Goal: Task Accomplishment & Management: Manage account settings

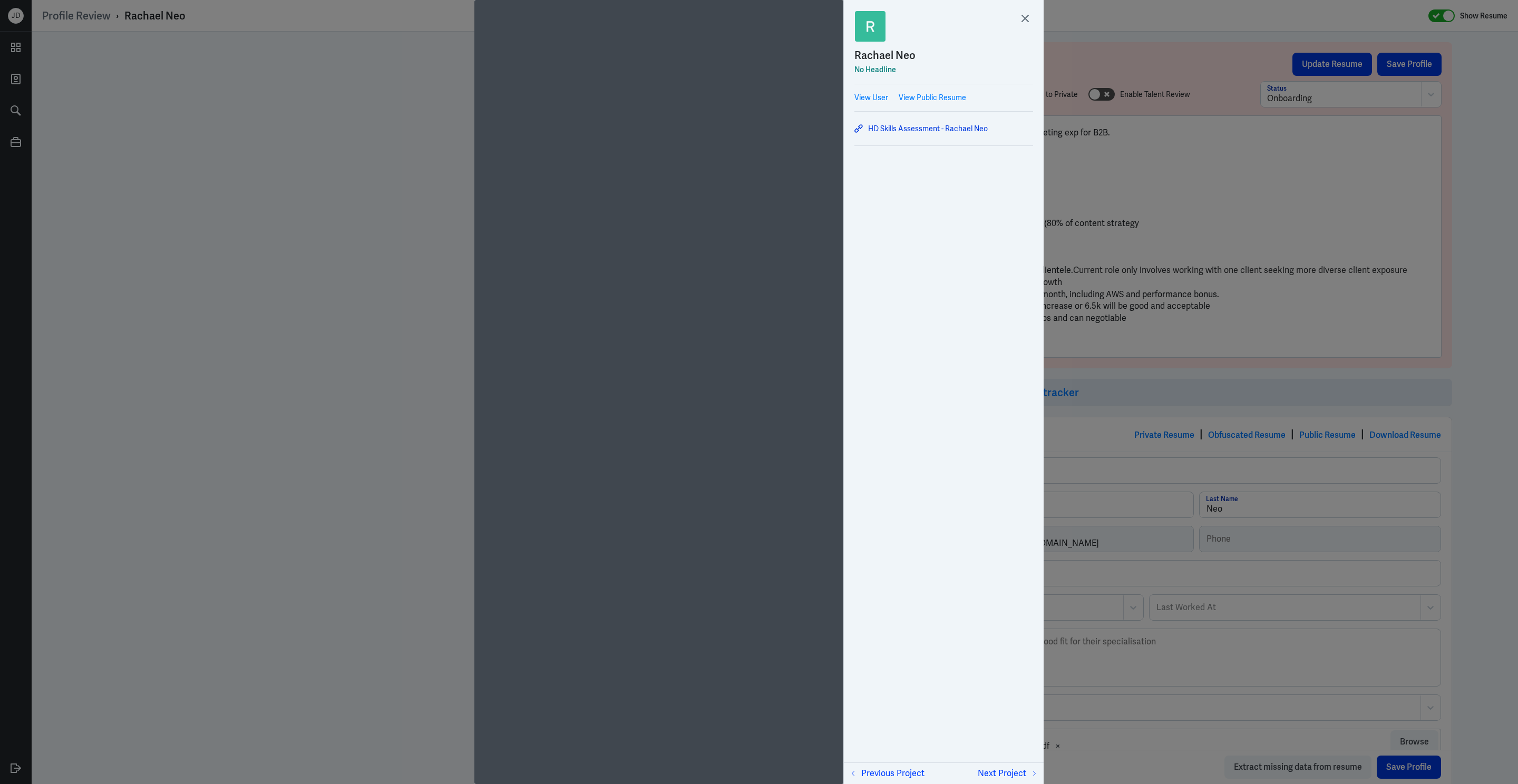
scroll to position [526, 0]
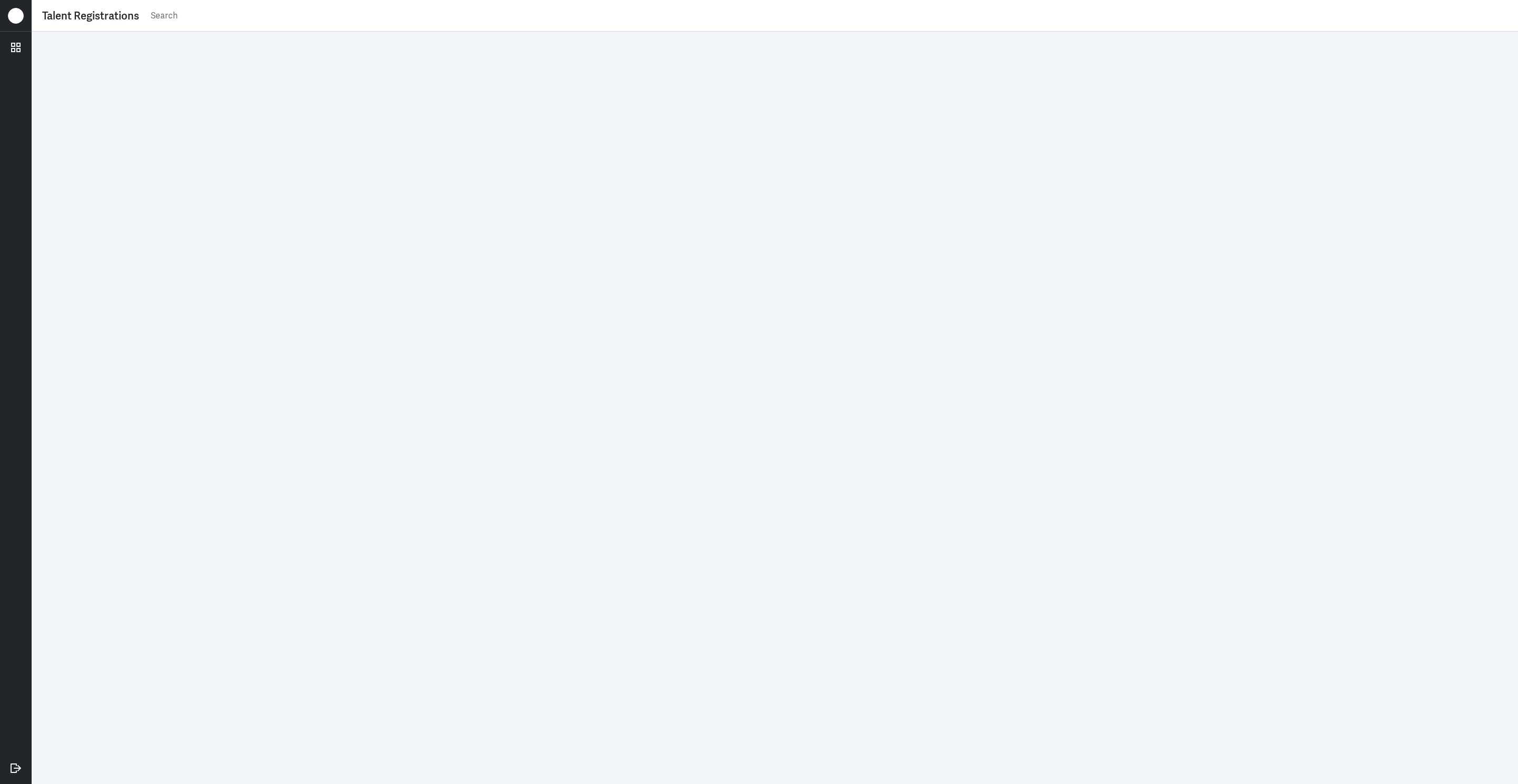
click at [622, 17] on input "text" at bounding box center [828, 16] width 1357 height 16
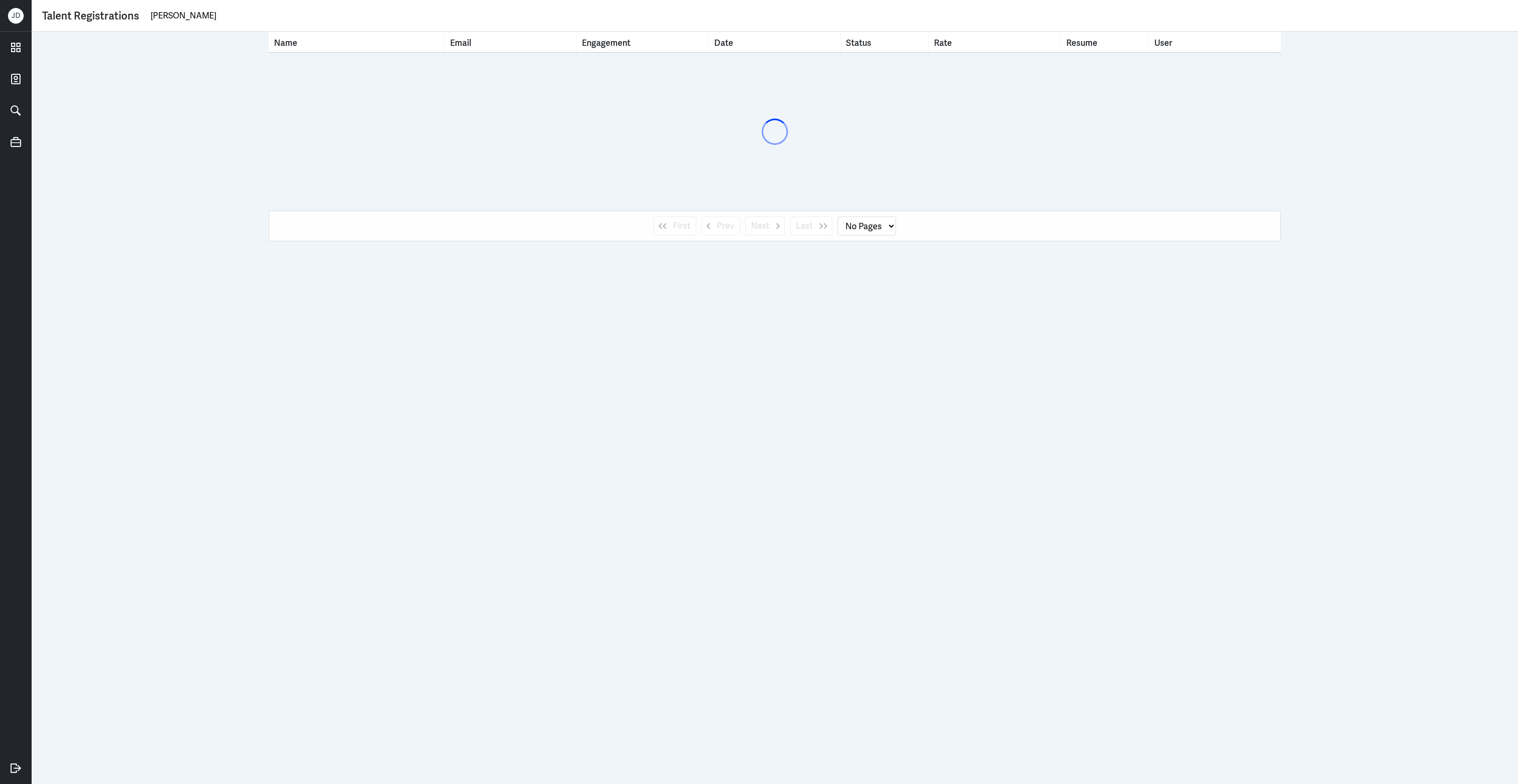
type input "abhishek tiwari"
select select "1"
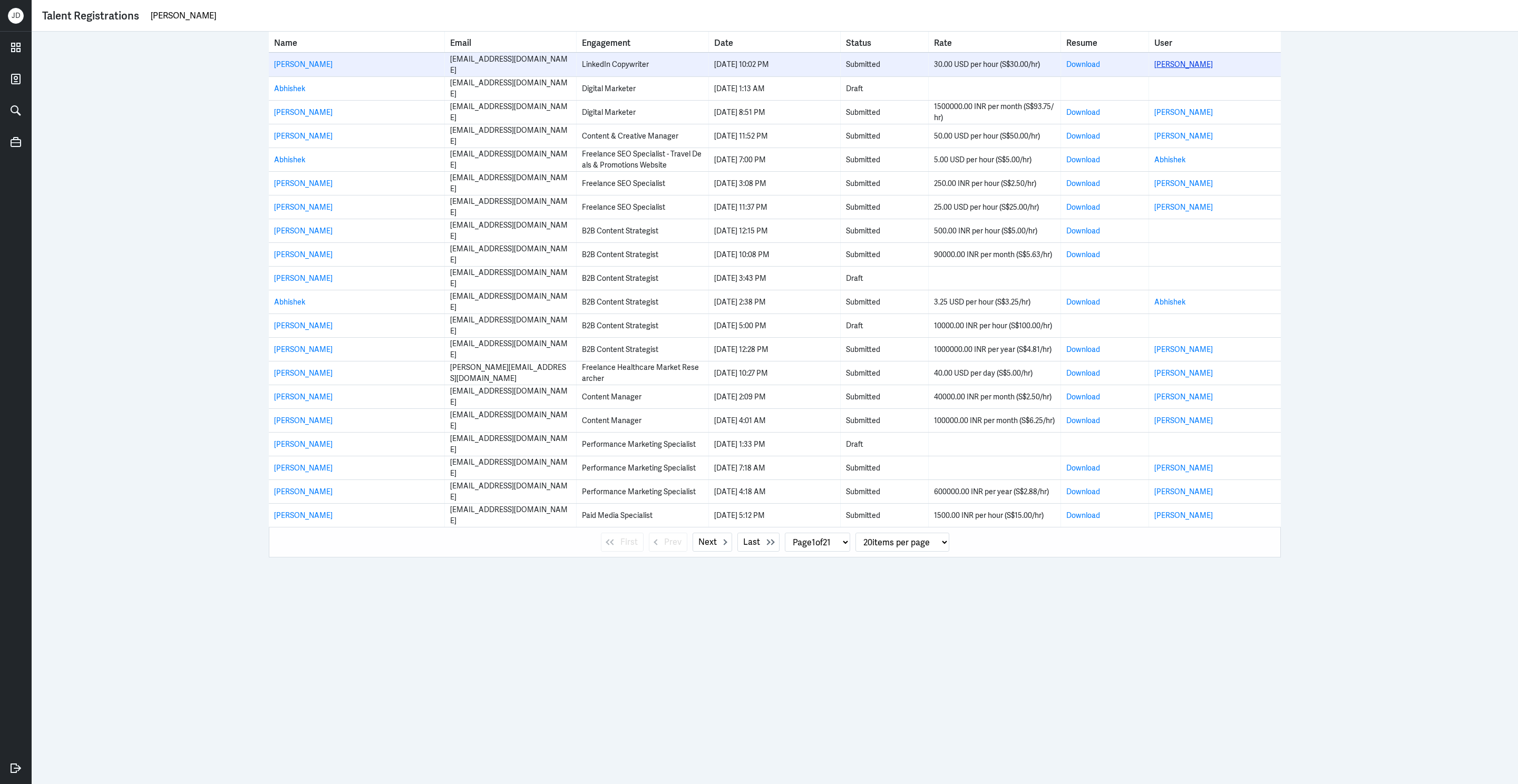
click at [1178, 65] on link "Abhishek Tiwari" at bounding box center [1183, 64] width 58 height 9
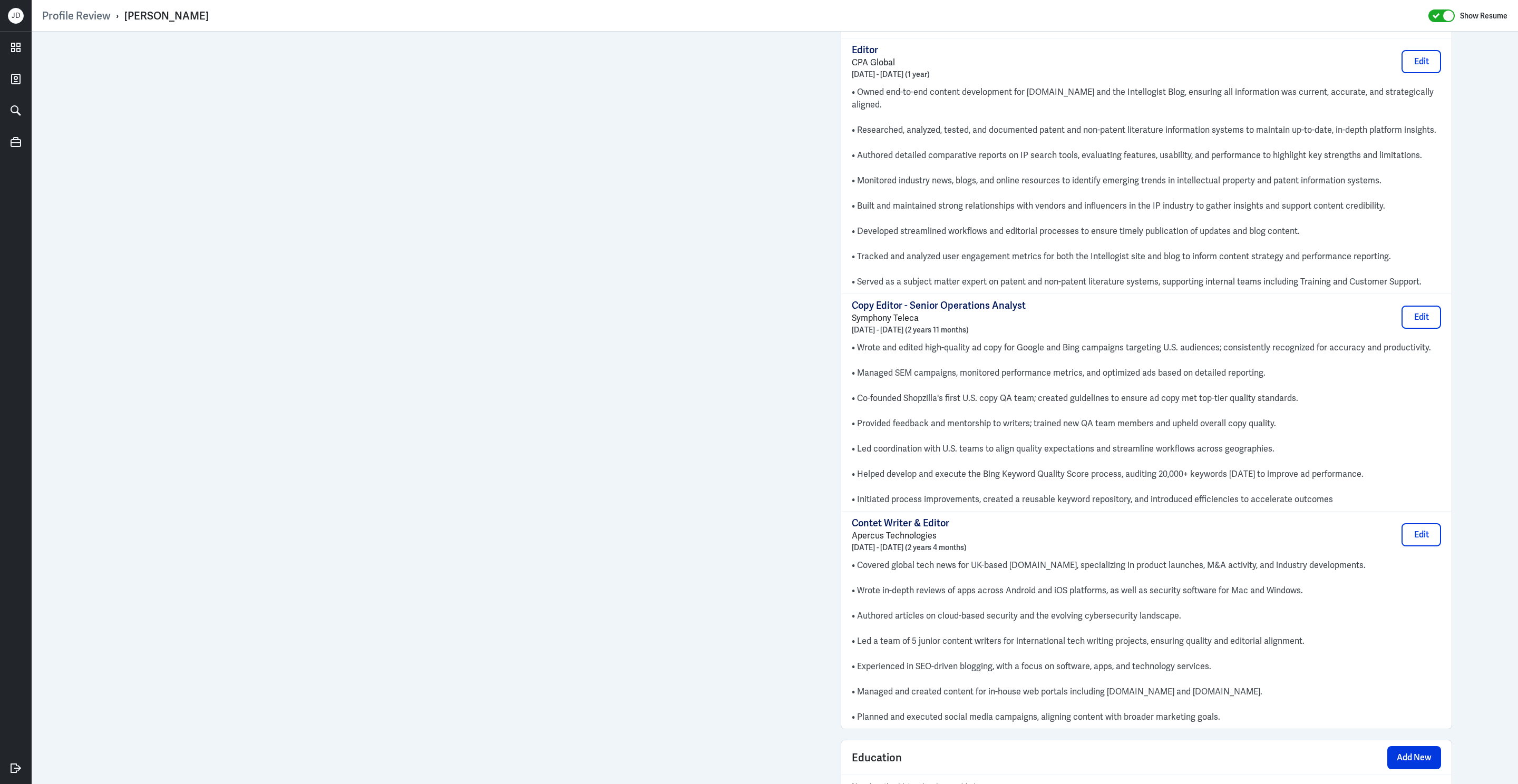
scroll to position [2077, 0]
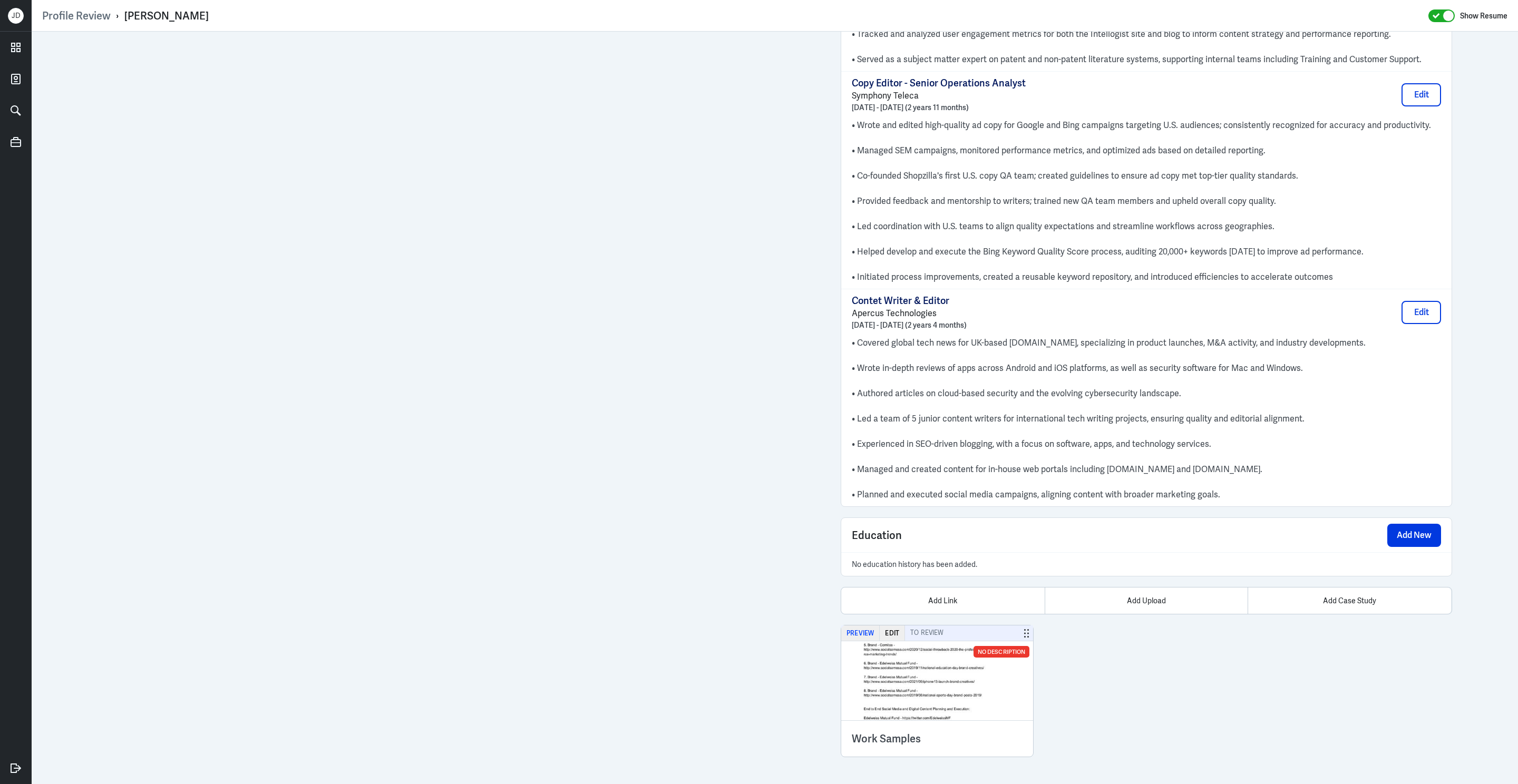
click at [864, 634] on button "Preview" at bounding box center [860, 633] width 39 height 15
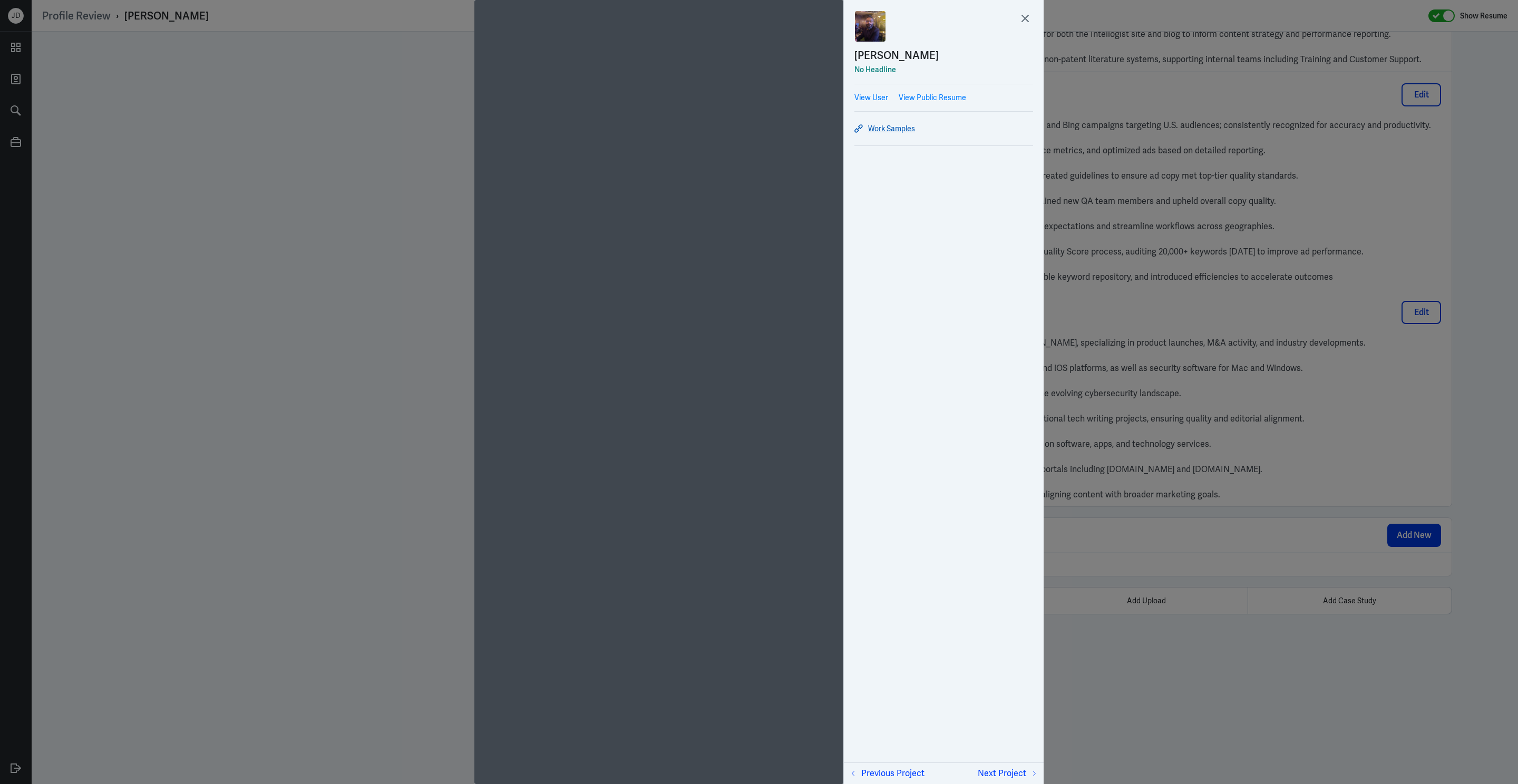
click at [902, 131] on link "Work Samples" at bounding box center [944, 129] width 178 height 13
click at [1026, 19] on icon at bounding box center [1025, 18] width 6 height 6
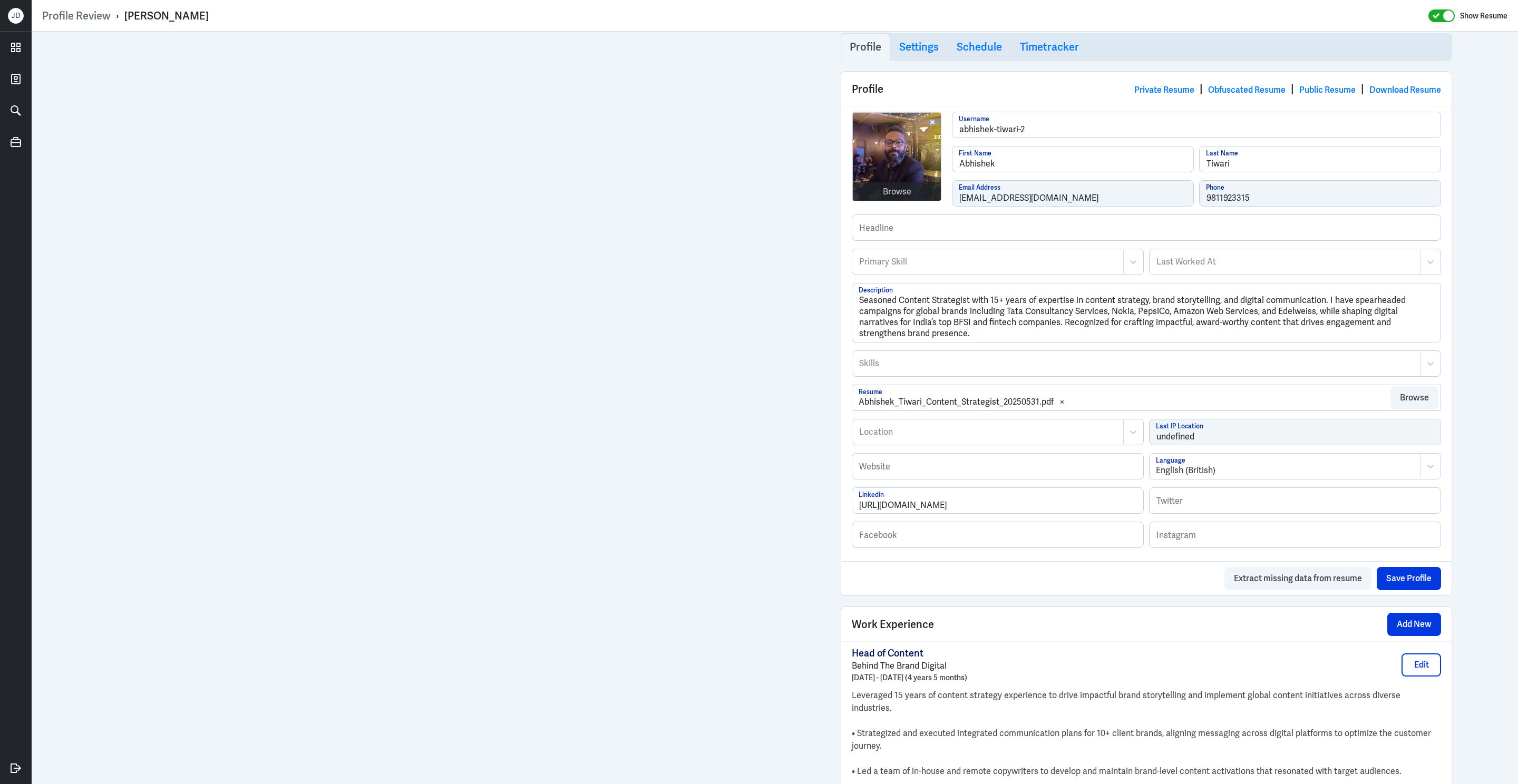
scroll to position [0, 0]
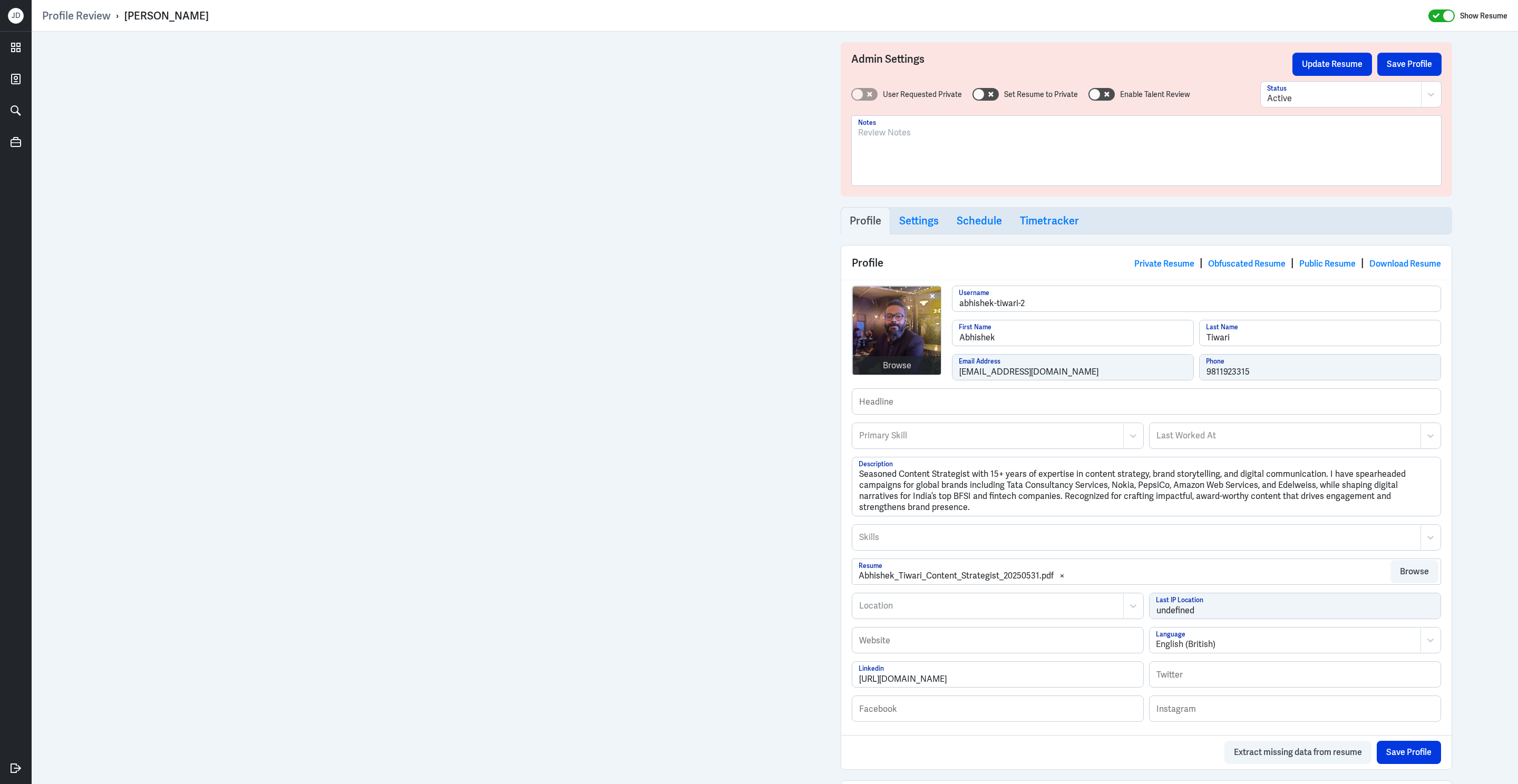
click at [937, 152] on div at bounding box center [1146, 155] width 576 height 57
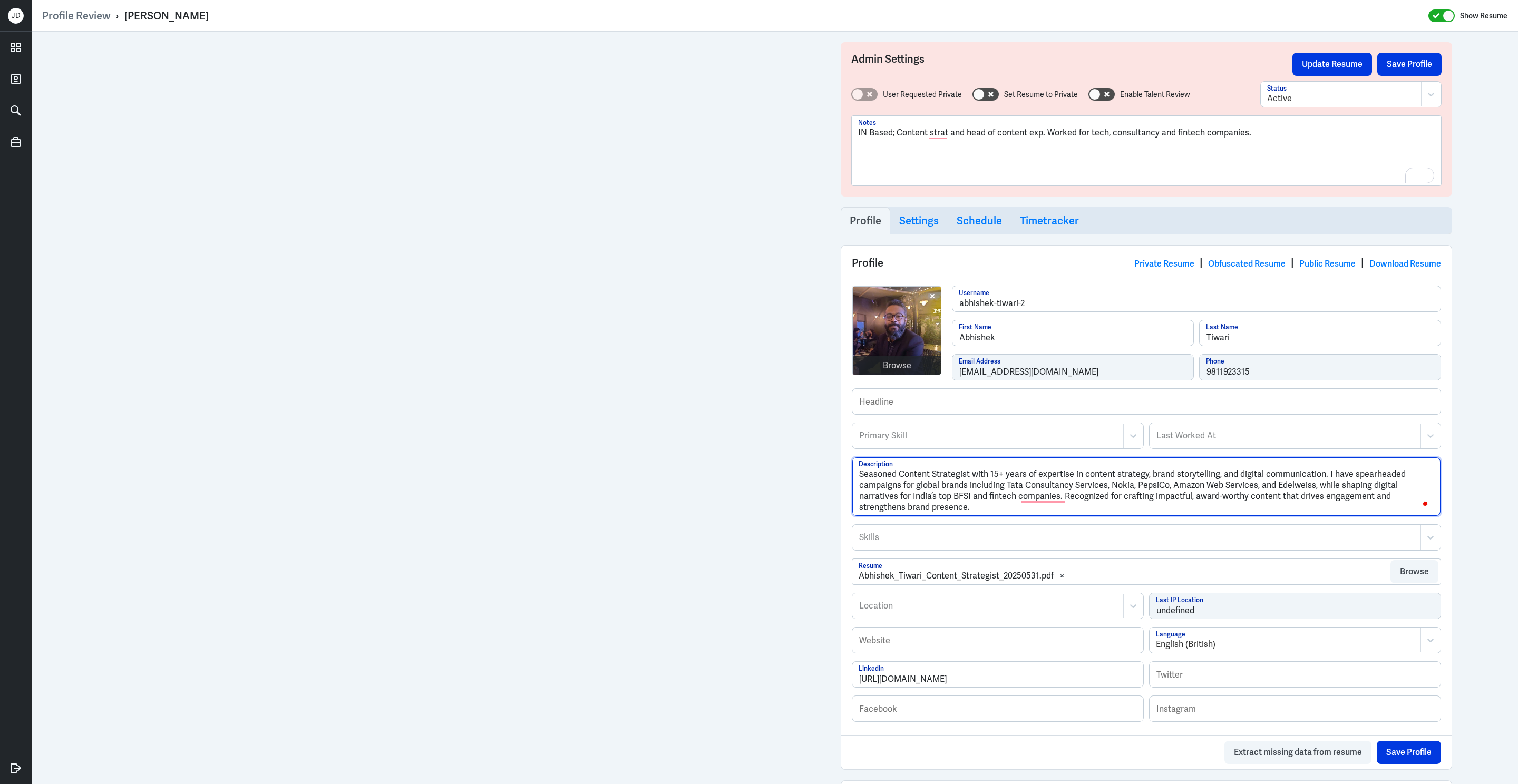
drag, startPoint x: 1007, startPoint y: 489, endPoint x: 1019, endPoint y: 506, distance: 20.8
click at [1019, 506] on textarea "Seasoned Content Strategist with 15+ years of expertise in content strategy, br…" at bounding box center [1146, 486] width 588 height 58
click at [1262, 133] on p "IN Based; Content strat and head of content exp. Worked for tech, consultancy a…" at bounding box center [1146, 133] width 576 height 13
paste div
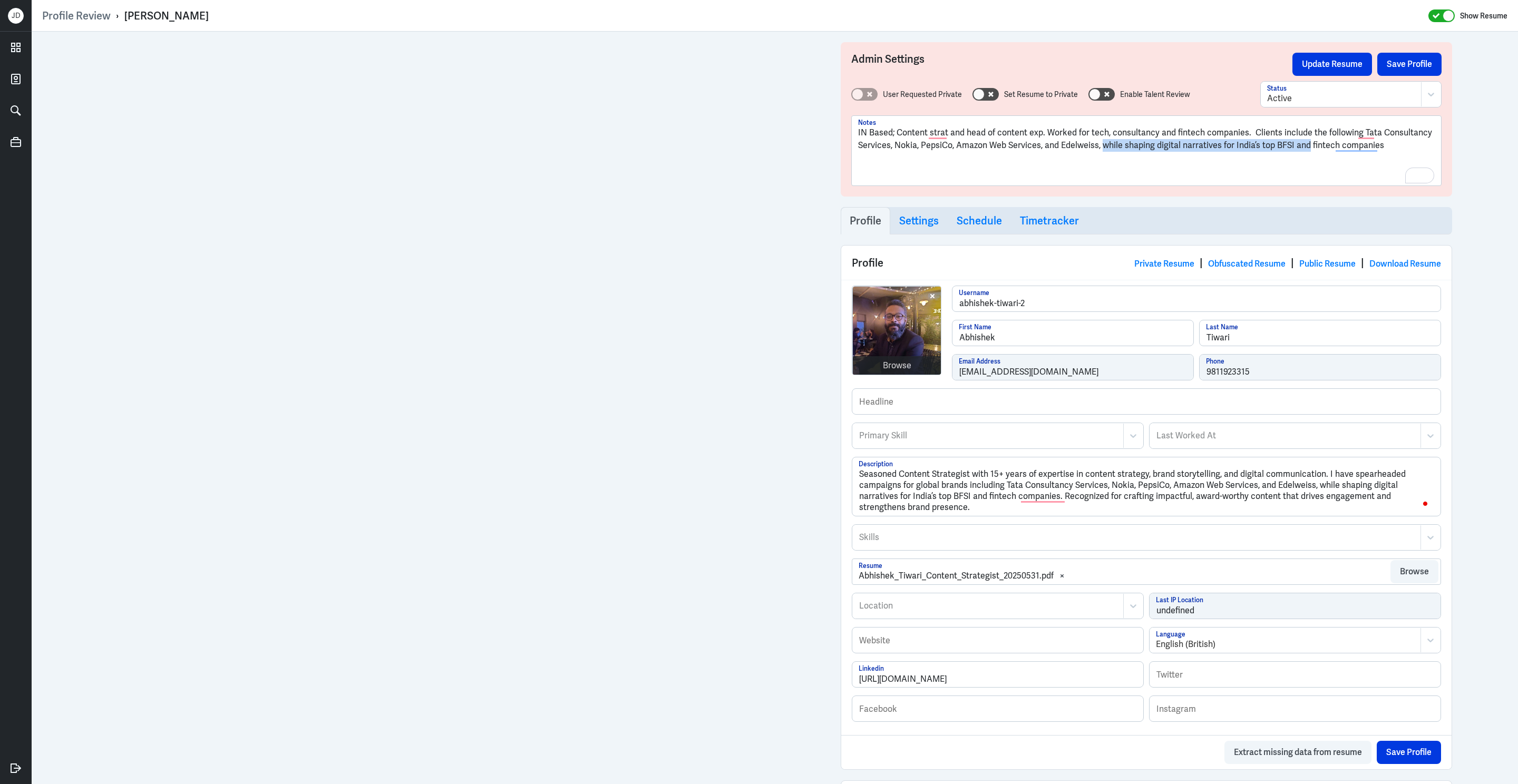
drag, startPoint x: 1101, startPoint y: 148, endPoint x: 1305, endPoint y: 149, distance: 204.0
click at [1305, 149] on p "IN Based; Content strat and head of content exp. Worked for tech, consultancy a…" at bounding box center [1146, 139] width 576 height 25
click at [1246, 141] on p "IN Based; Content strat and head of content exp. Worked for tech, consultancy a…" at bounding box center [1146, 139] width 576 height 25
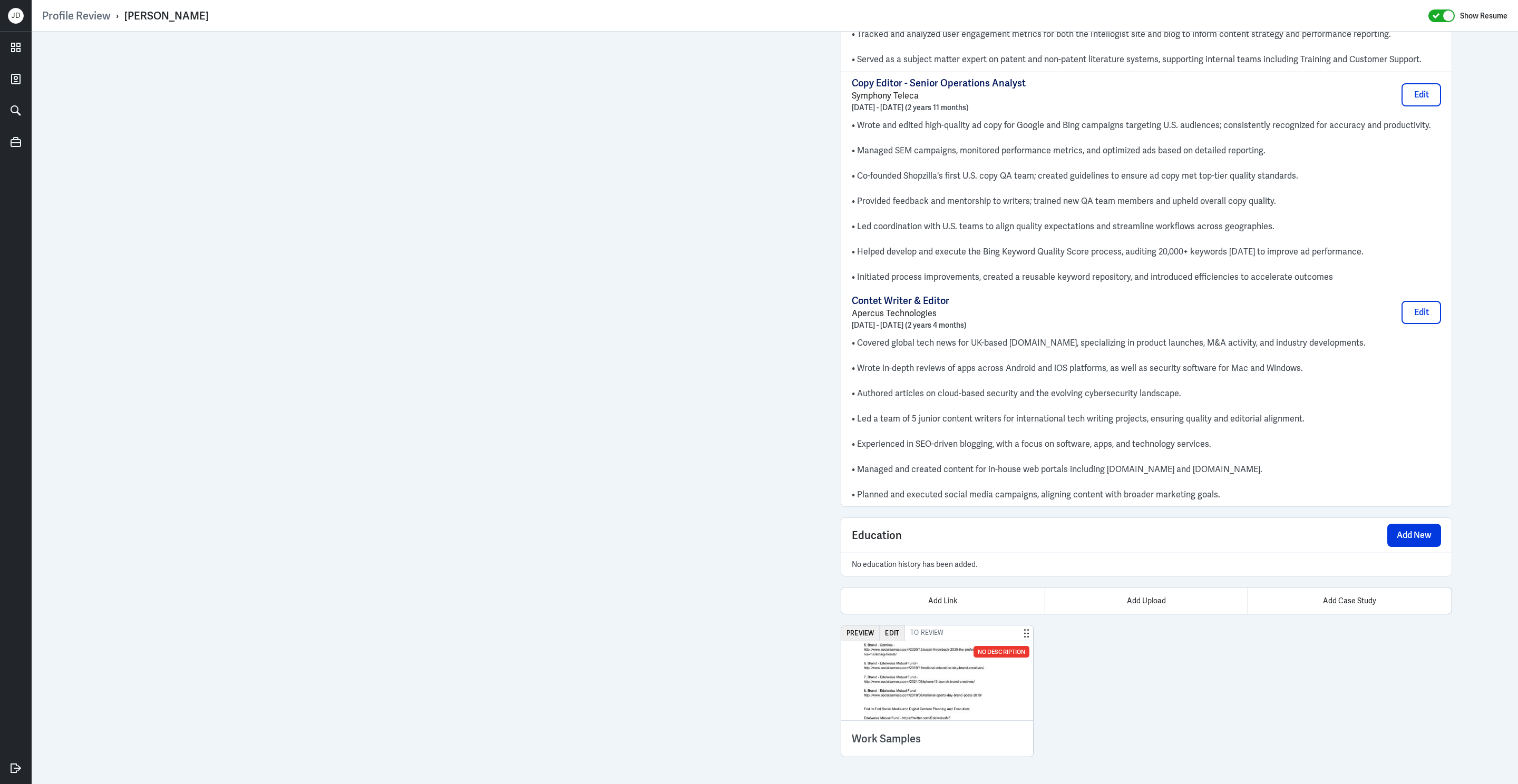
scroll to position [2083, 0]
click at [1139, 597] on div "Add Upload" at bounding box center [1146, 600] width 204 height 26
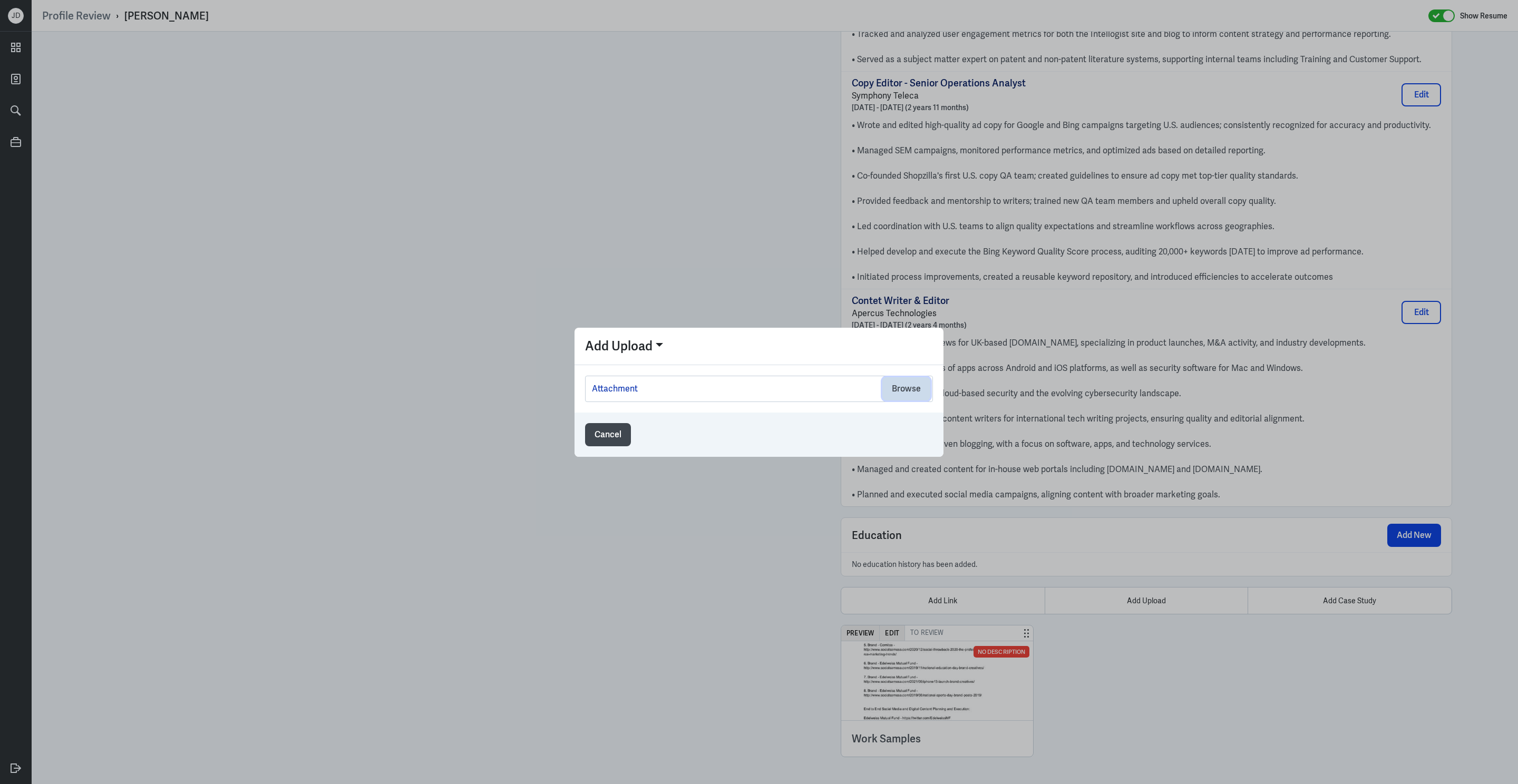
click at [903, 392] on button "Browse" at bounding box center [906, 389] width 48 height 23
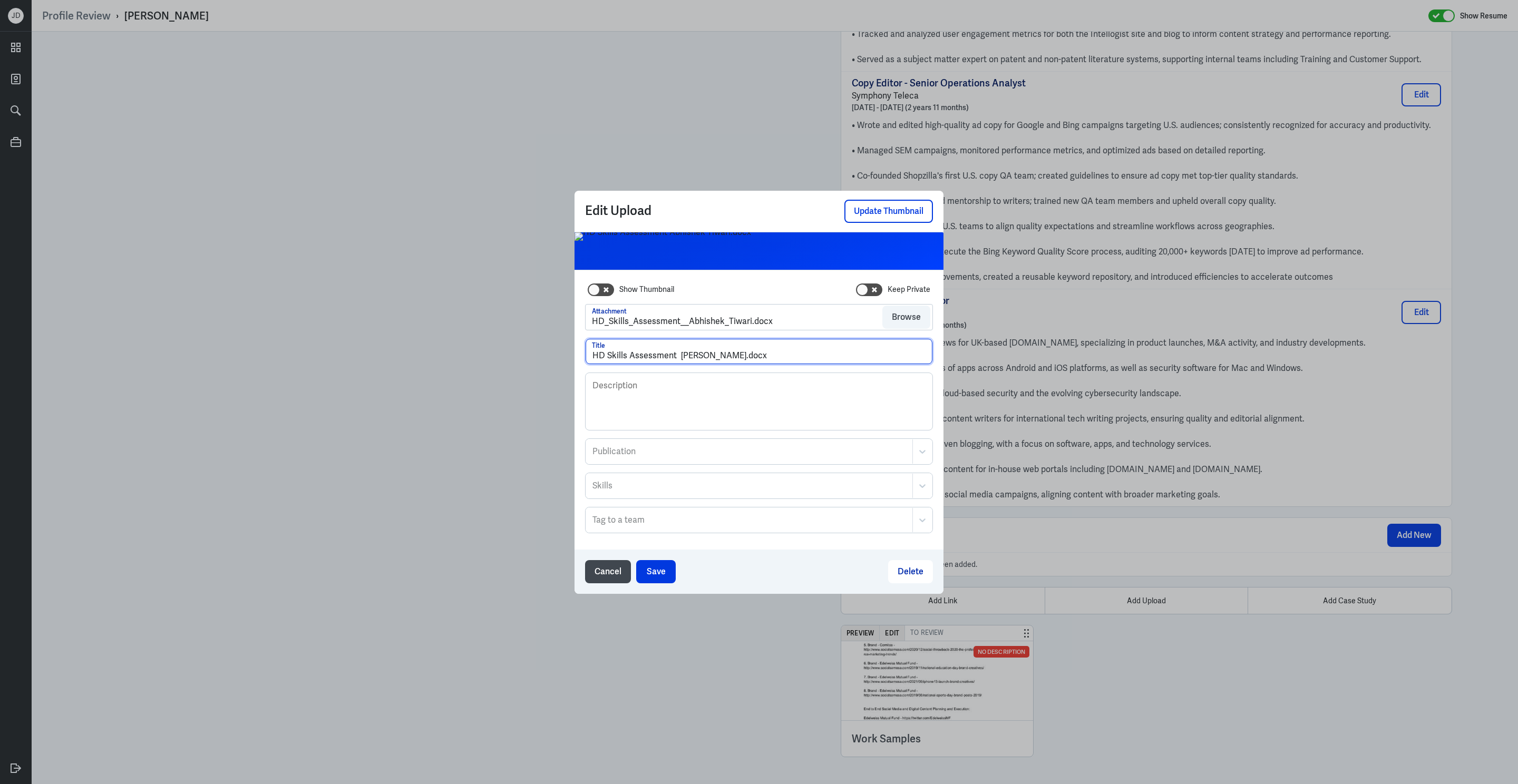
click at [678, 359] on input "HD Skills Assessment Abhishek Tiwari.docx" at bounding box center [759, 351] width 347 height 25
drag, startPoint x: 744, startPoint y: 355, endPoint x: 838, endPoint y: 356, distance: 94.0
click at [838, 357] on input "HD Skills Assessment - Abhishek Tiwari.docx" at bounding box center [759, 351] width 347 height 25
type input "HD Skills Assessment - Abhishek Tiwari"
click at [660, 575] on button "Save" at bounding box center [656, 572] width 39 height 23
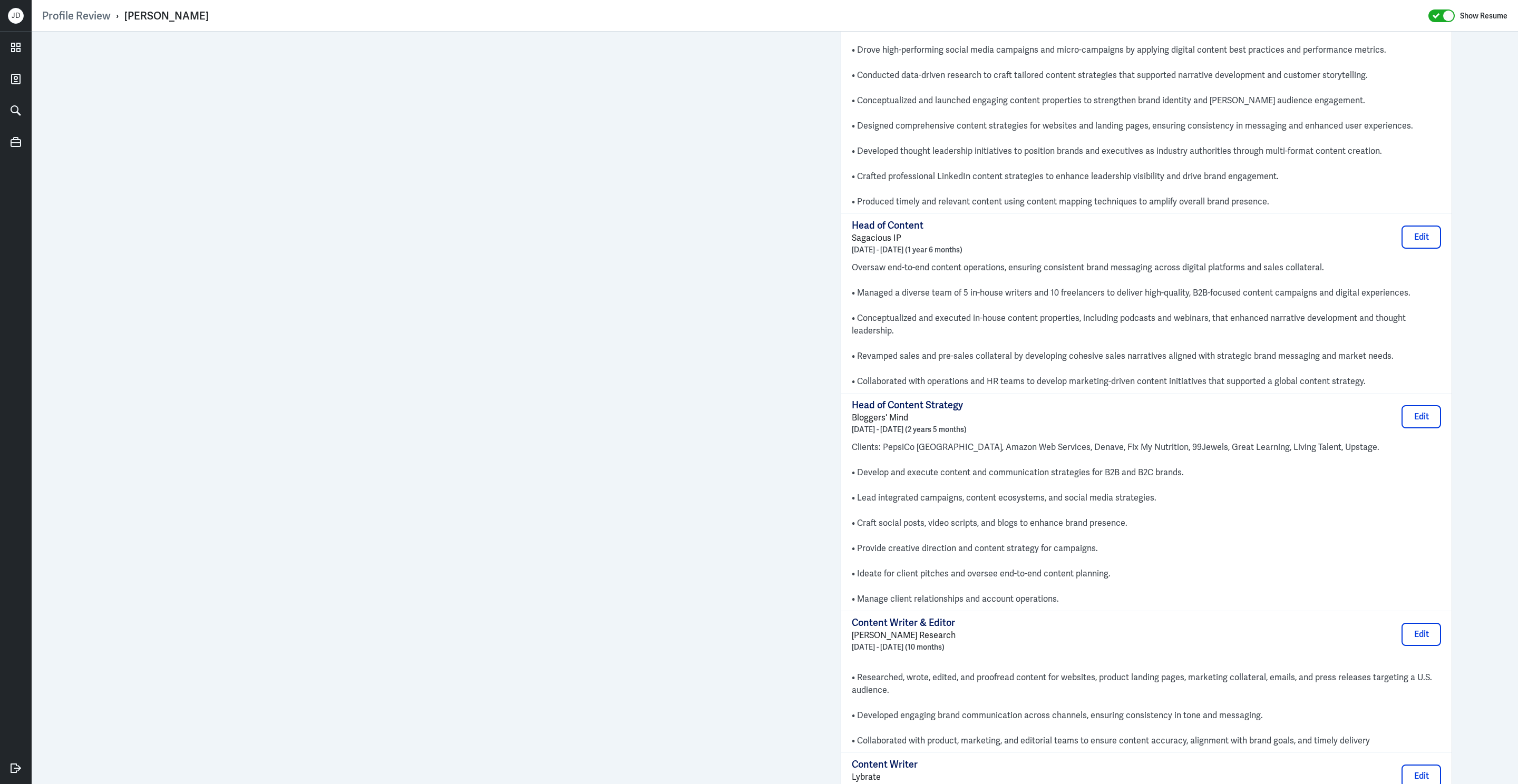
scroll to position [922, 0]
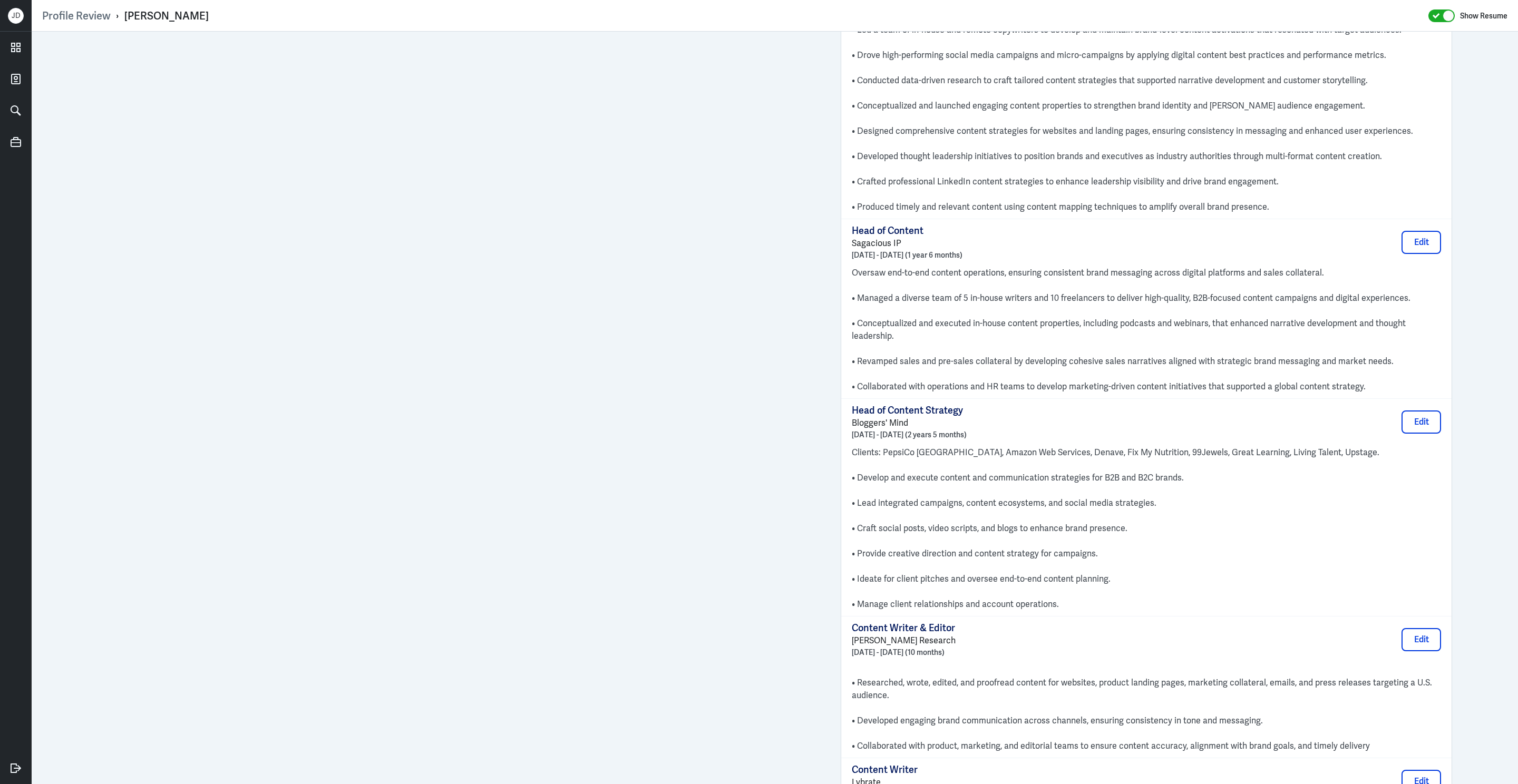
click at [126, 16] on div "Abhishek Tiwari" at bounding box center [166, 16] width 84 height 14
drag, startPoint x: 124, startPoint y: 16, endPoint x: 241, endPoint y: 11, distance: 117.1
click at [242, 14] on div "Profile Review › Abhishek Tiwari Show Resume" at bounding box center [775, 16] width 1465 height 14
copy div "Abhishek Tiwari"
click at [135, 17] on div "Abhishek Tiwari" at bounding box center [166, 16] width 84 height 14
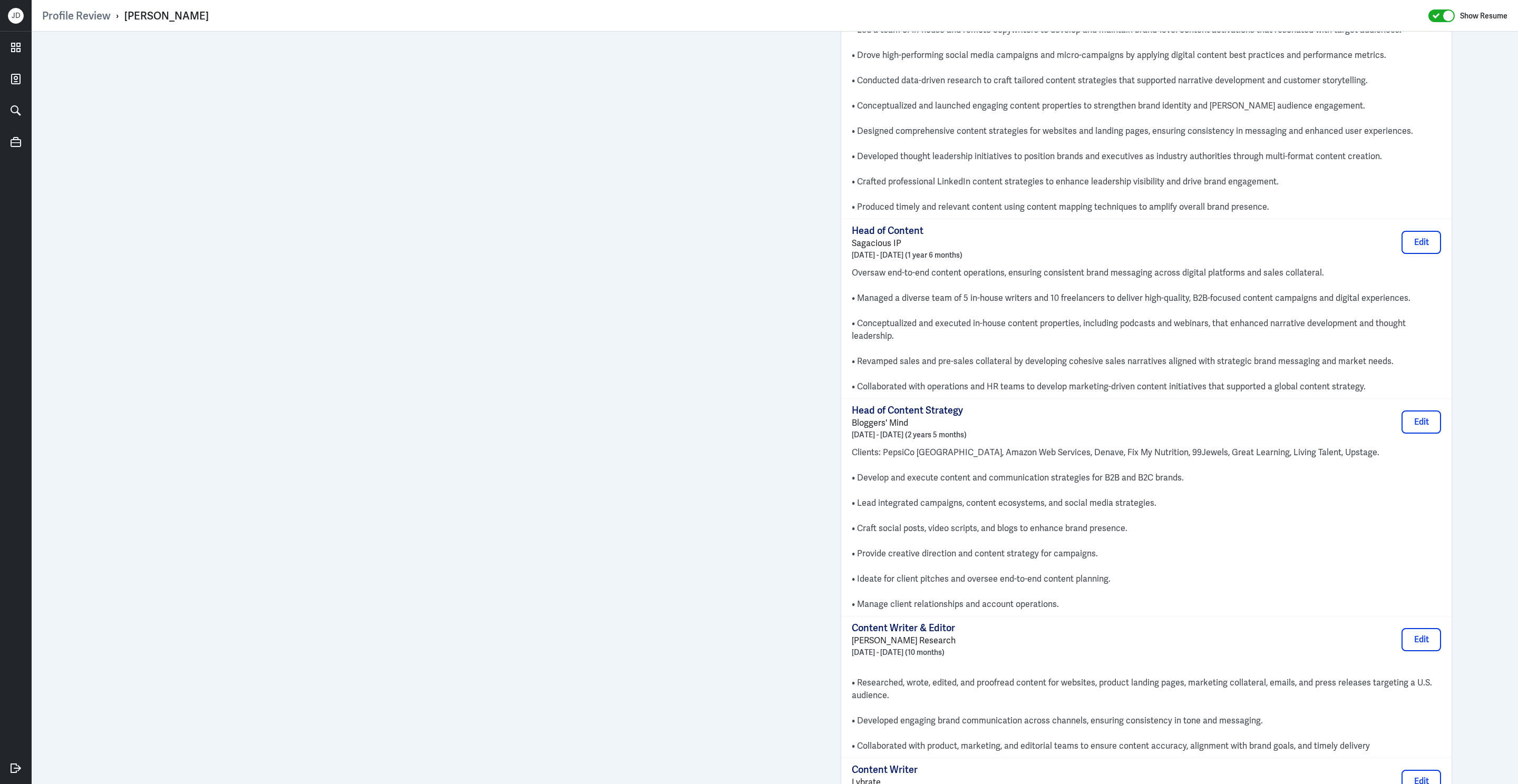
drag, startPoint x: 123, startPoint y: 17, endPoint x: 231, endPoint y: 17, distance: 108.0
click at [231, 17] on div "Profile Review › Abhishek Tiwari Show Resume" at bounding box center [775, 16] width 1465 height 14
drag, startPoint x: 124, startPoint y: 13, endPoint x: 205, endPoint y: 13, distance: 81.0
click at [205, 13] on div "Profile Review › Abhishek Tiwari Show Resume" at bounding box center [775, 16] width 1465 height 14
copy div "Abhishek Tiwari"
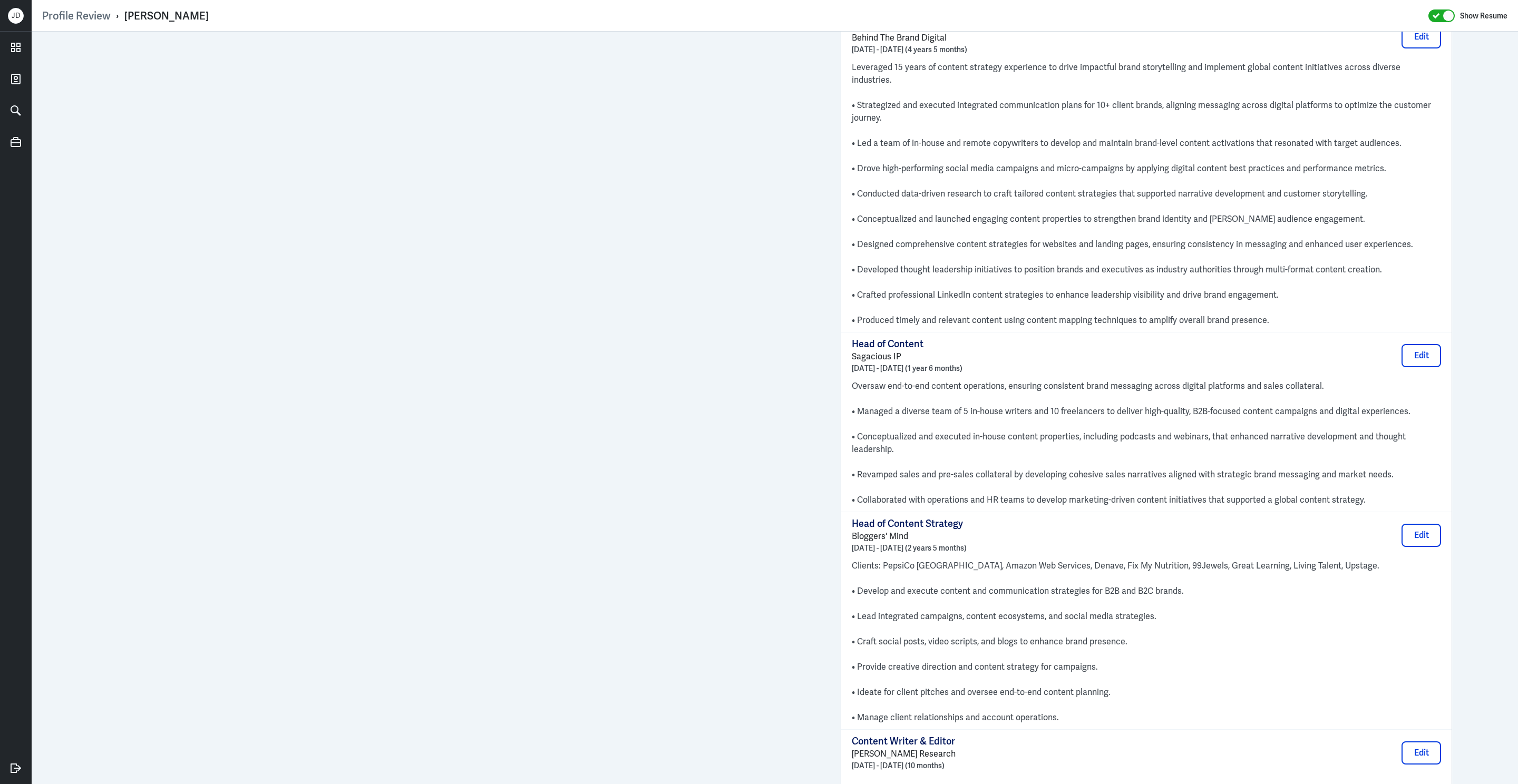
scroll to position [293, 0]
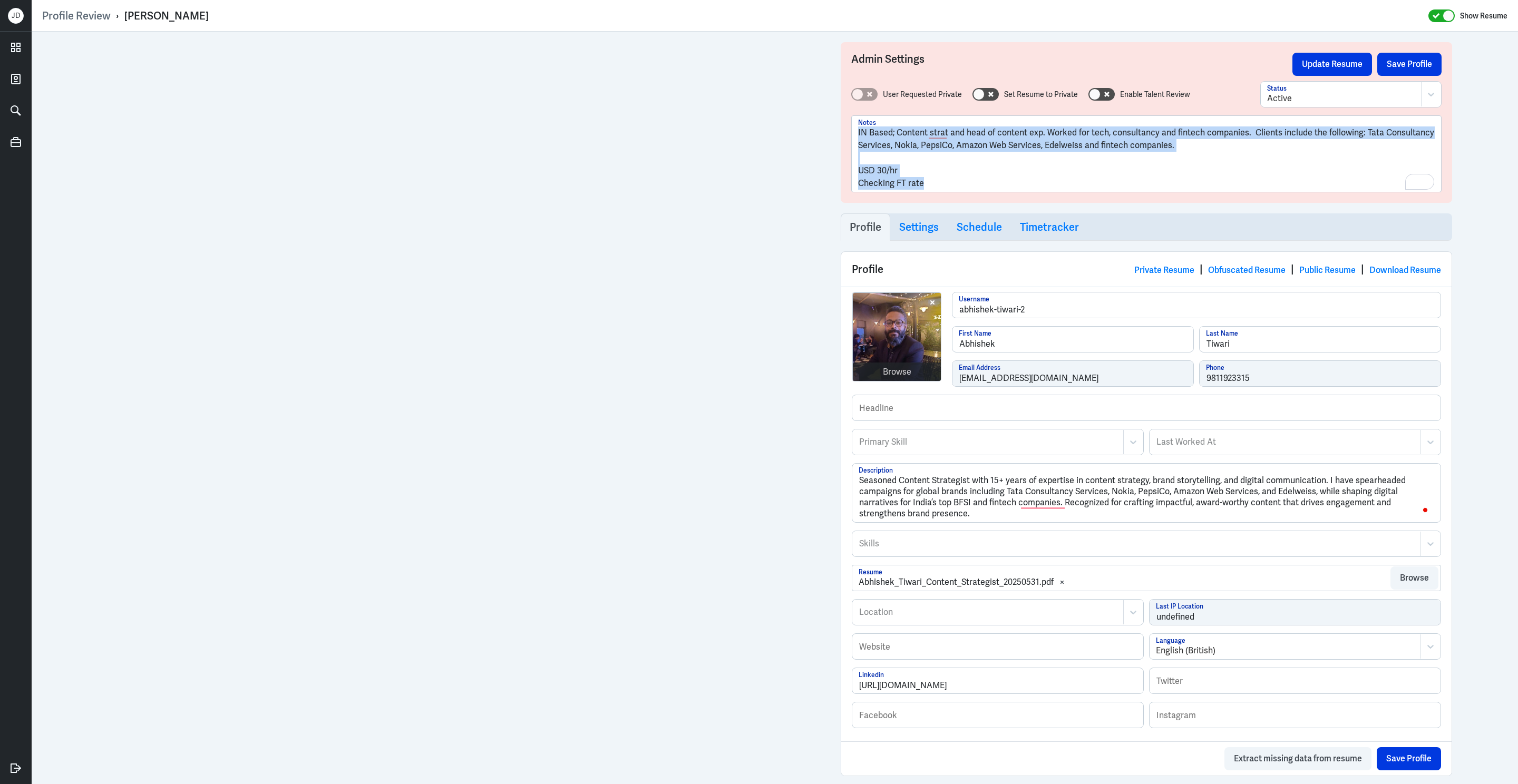
drag, startPoint x: 960, startPoint y: 182, endPoint x: 817, endPoint y: 116, distance: 157.5
copy div "IN Based; Content strat and head of content exp. Worked for tech, consultancy a…"
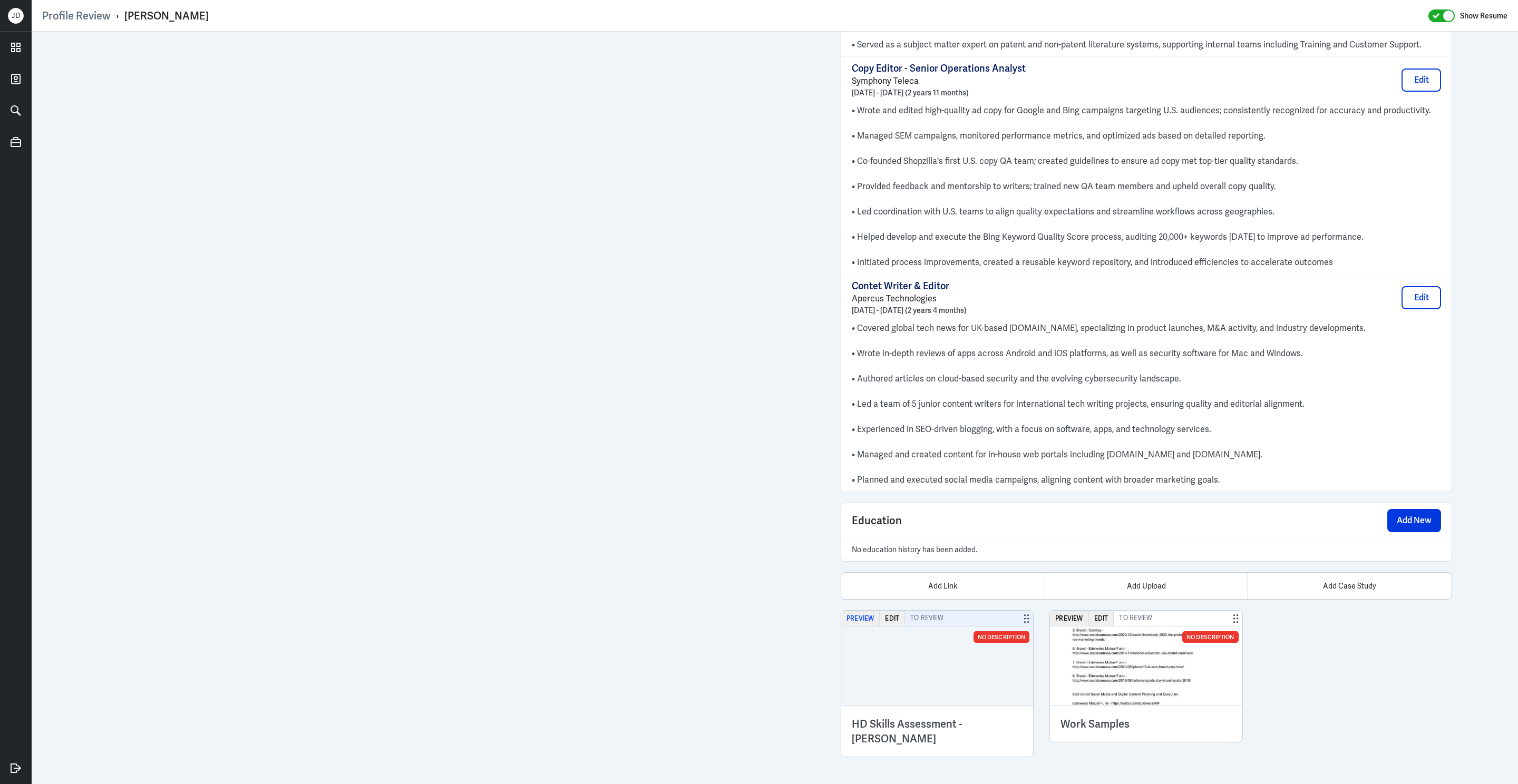
click at [865, 616] on button "Preview" at bounding box center [860, 618] width 39 height 15
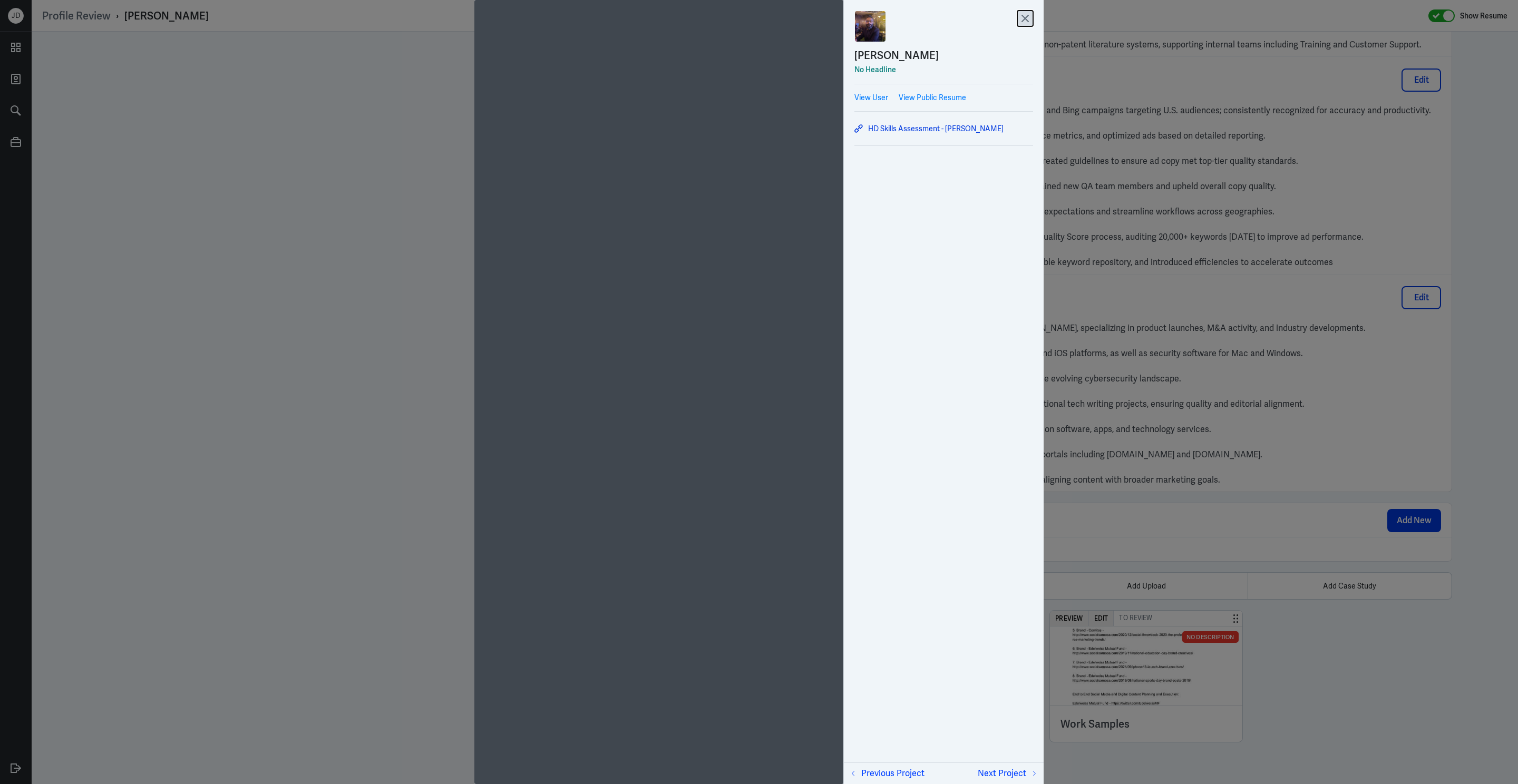
click at [1030, 17] on icon at bounding box center [1025, 18] width 16 height 16
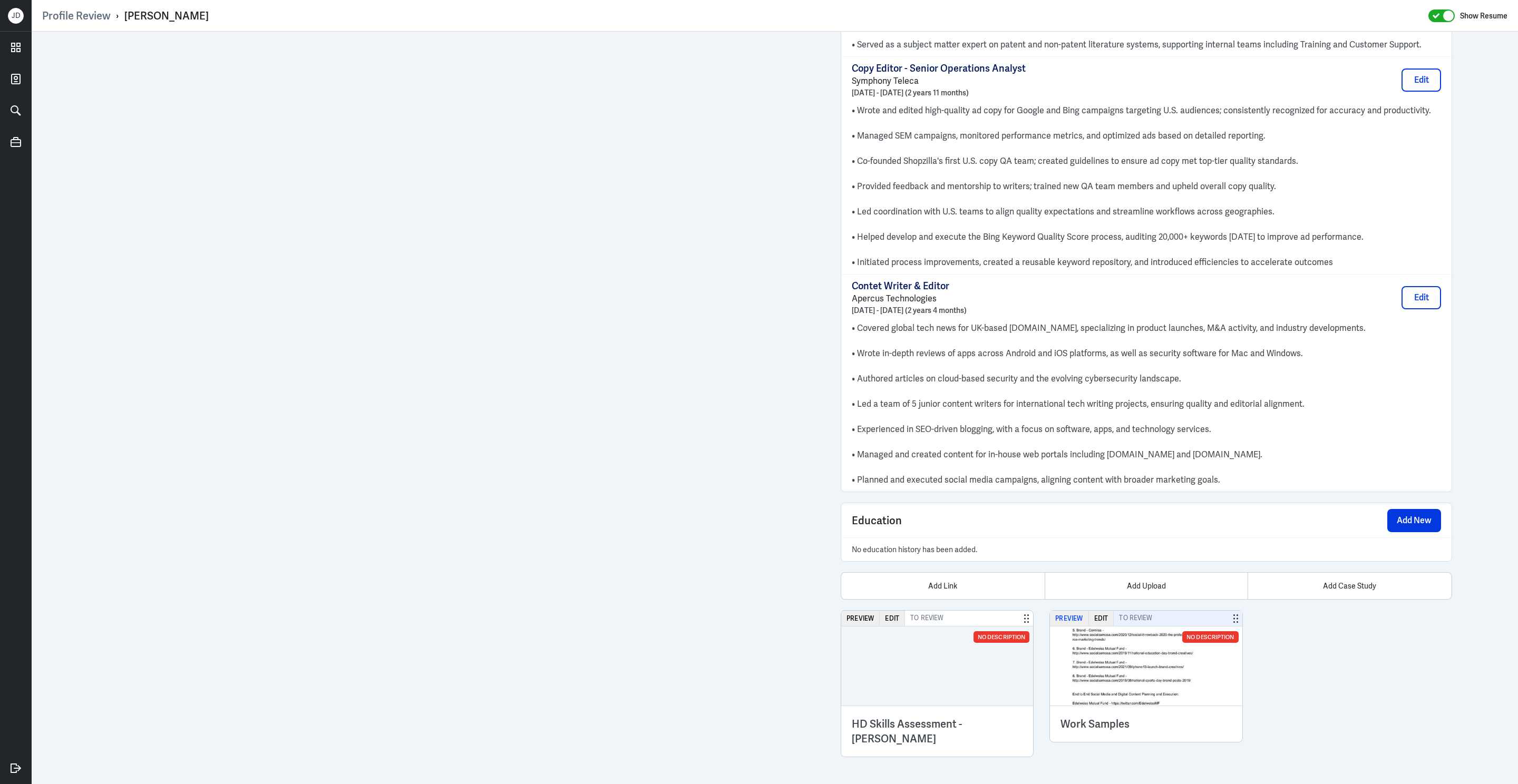
click at [1068, 616] on button "Preview" at bounding box center [1069, 618] width 39 height 15
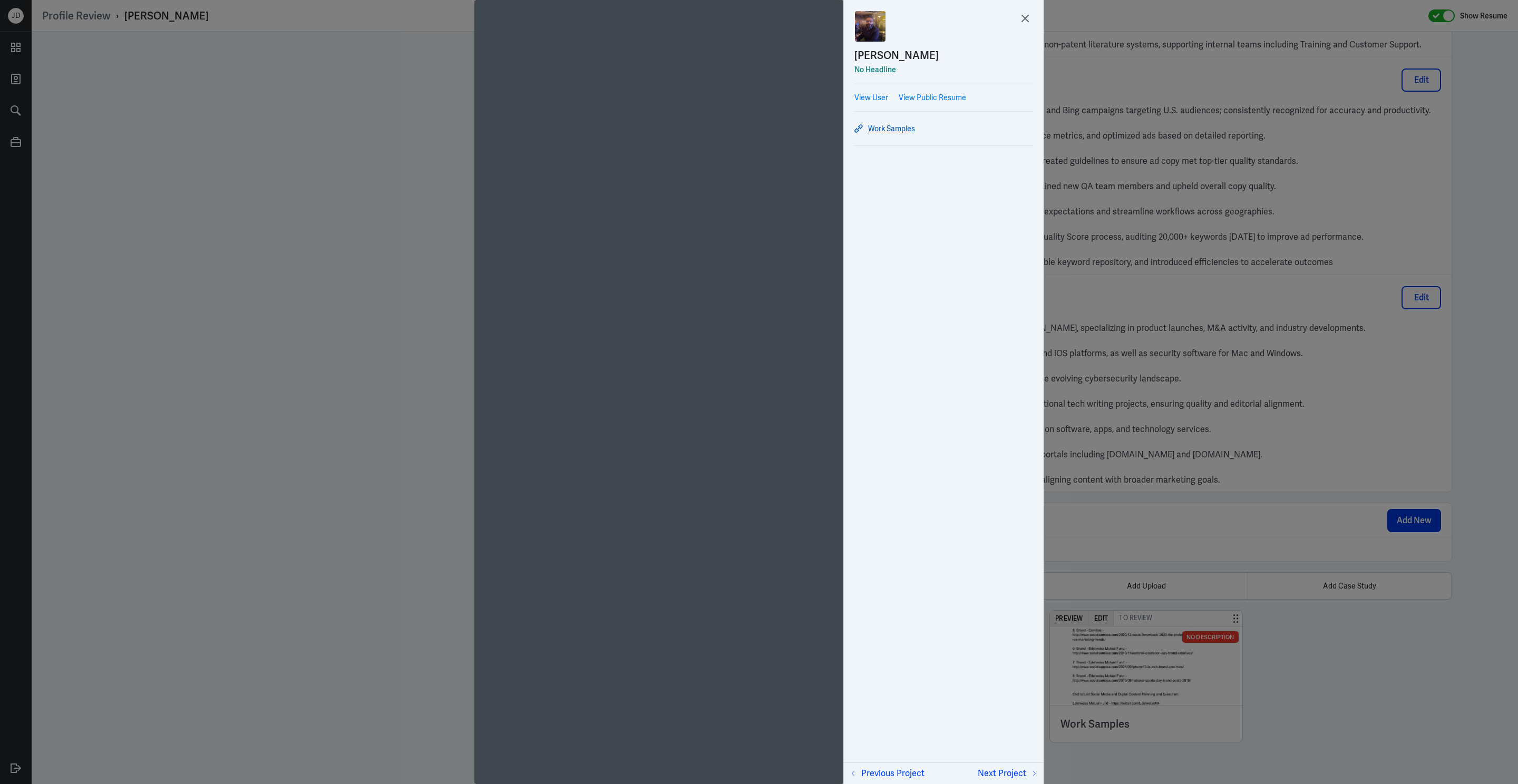
click at [904, 129] on link "Work Samples" at bounding box center [944, 129] width 178 height 13
click at [1024, 18] on icon at bounding box center [1025, 18] width 16 height 16
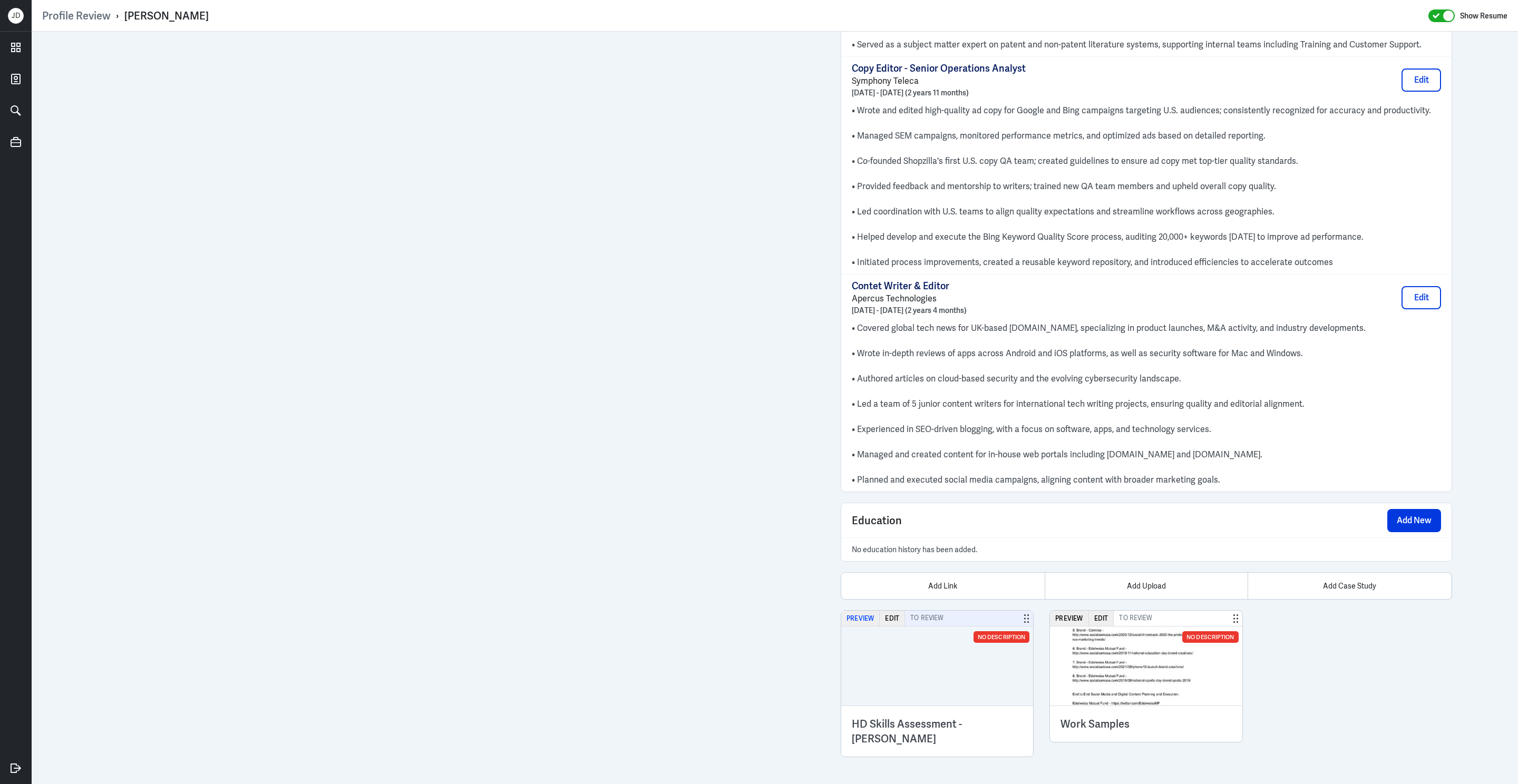
click at [852, 612] on button "Preview" at bounding box center [860, 618] width 39 height 15
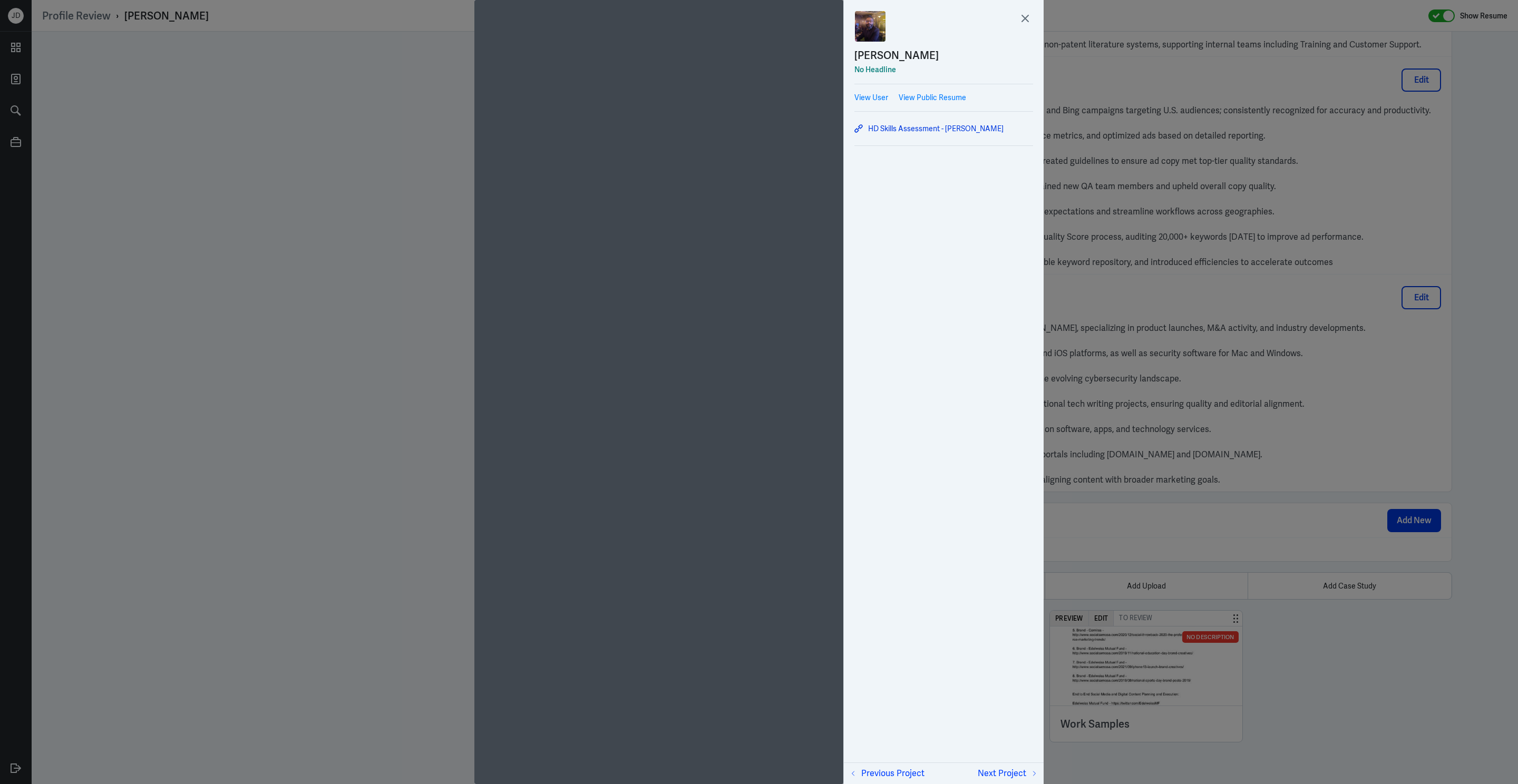
click at [915, 136] on div "HD Skills Assessment - Abhishek Tiwari" at bounding box center [944, 129] width 178 height 18
click at [916, 130] on link "HD Skills Assessment - Abhishek Tiwari" at bounding box center [944, 129] width 178 height 13
click at [1025, 19] on icon at bounding box center [1025, 18] width 6 height 6
